Goal: Contribute content

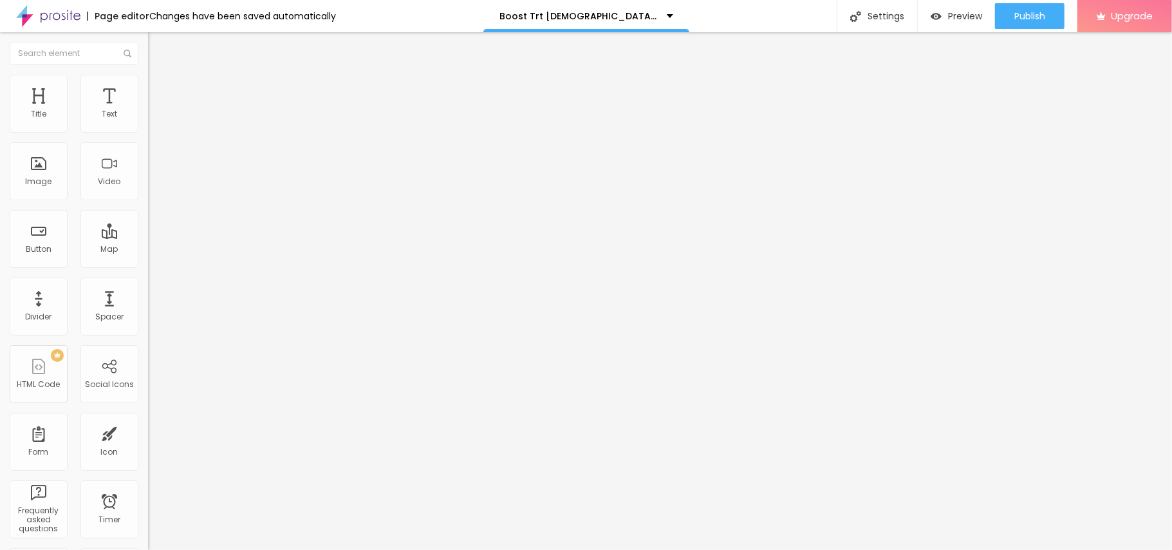
click at [148, 111] on span "Add image" at bounding box center [174, 105] width 53 height 11
click at [148, 42] on button "Edit Image" at bounding box center [222, 47] width 148 height 30
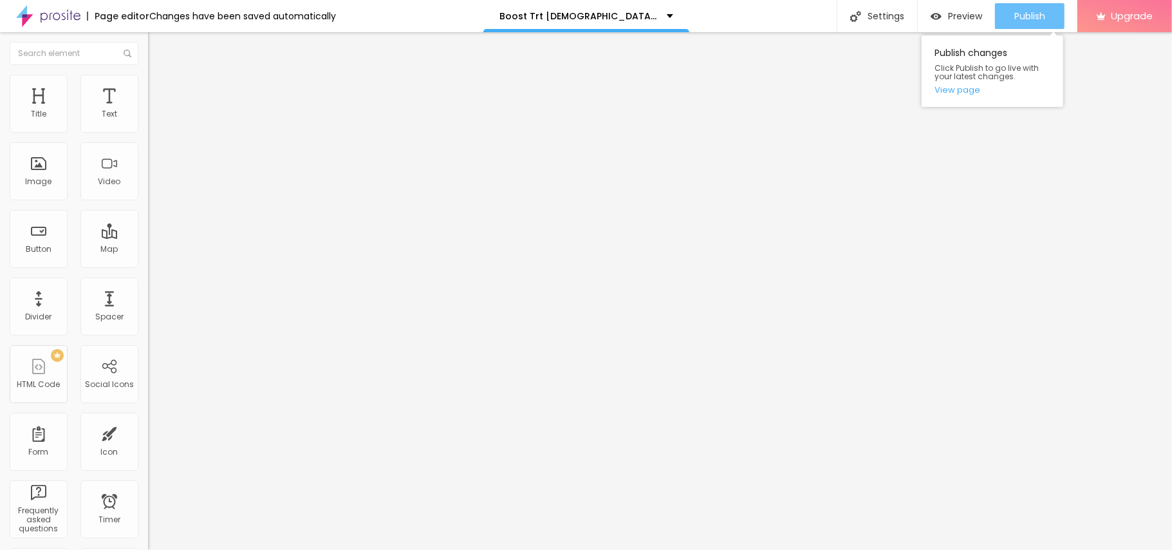
click at [1019, 13] on span "Publish" at bounding box center [1029, 16] width 31 height 10
click at [939, 13] on img "button" at bounding box center [935, 16] width 11 height 11
click at [148, 264] on input "https://" at bounding box center [225, 257] width 154 height 13
drag, startPoint x: 55, startPoint y: 344, endPoint x: 0, endPoint y: 347, distance: 54.8
click at [148, 294] on div "Change image Image description (Alt) Align Aspect Ratio Original Cinema 16:9 De…" at bounding box center [222, 197] width 148 height 194
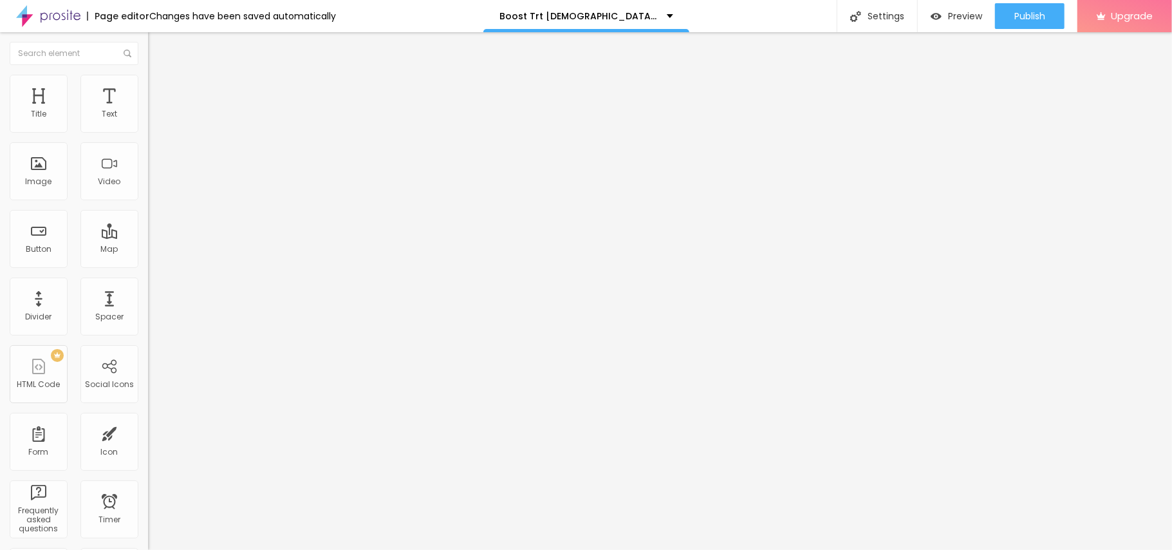
click at [148, 264] on input "https://" at bounding box center [225, 257] width 154 height 13
paste input "[DOMAIN_NAME][URL]"
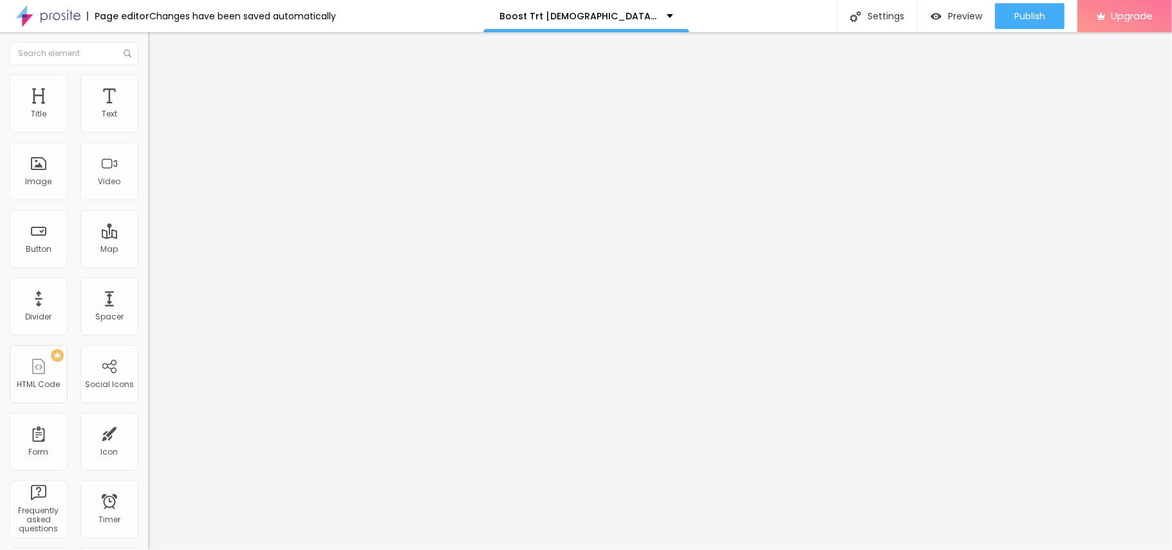
scroll to position [0, 6]
type input "[URL][DOMAIN_NAME]"
click at [148, 42] on button "Edit Image" at bounding box center [222, 47] width 148 height 30
click at [1004, 22] on button "Publish" at bounding box center [1029, 16] width 69 height 26
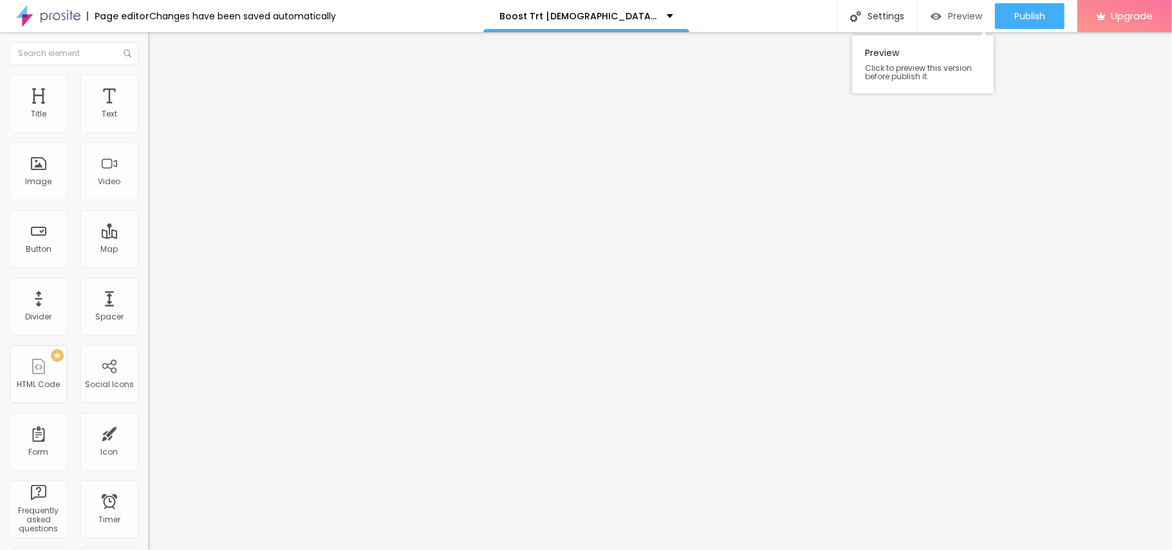
click at [919, 10] on button "Preview" at bounding box center [956, 16] width 77 height 26
